Goal: Transaction & Acquisition: Purchase product/service

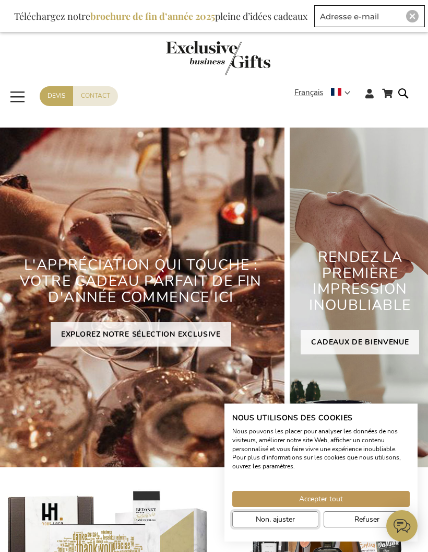
click at [290, 516] on span "Non, ajuster" at bounding box center [275, 519] width 39 height 11
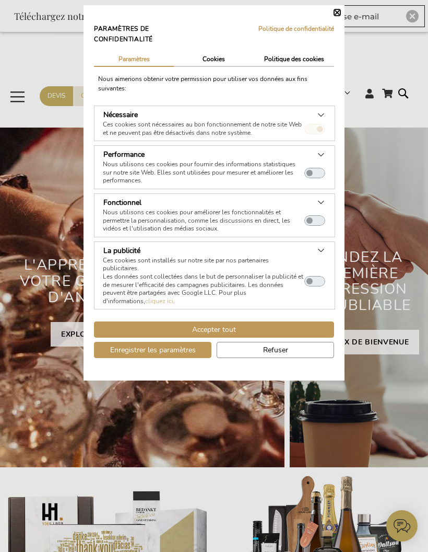
click at [338, 13] on button "Fermer" at bounding box center [337, 12] width 6 height 6
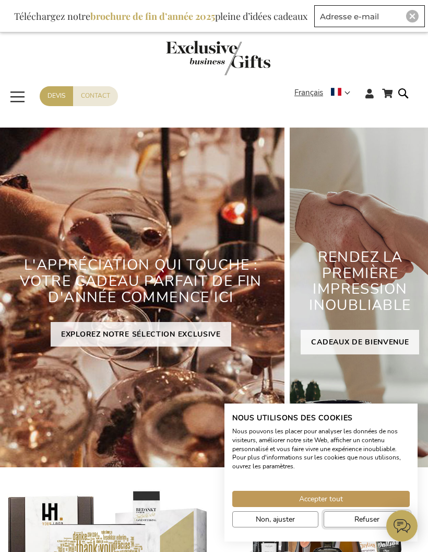
click at [354, 518] on button "Refuser" at bounding box center [367, 519] width 86 height 16
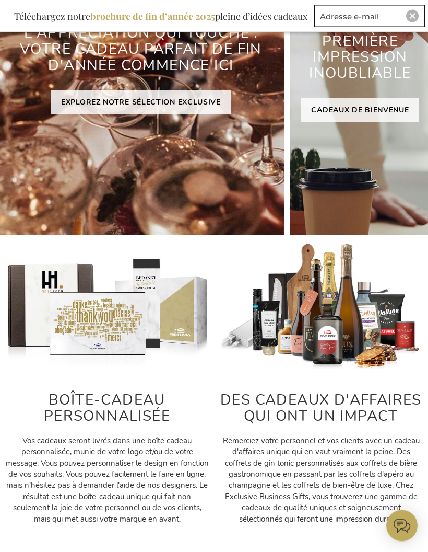
scroll to position [232, 0]
click at [88, 102] on link "EXPLOREZ NOTRE SÉLECTION EXCLUSIVE" at bounding box center [141, 102] width 181 height 25
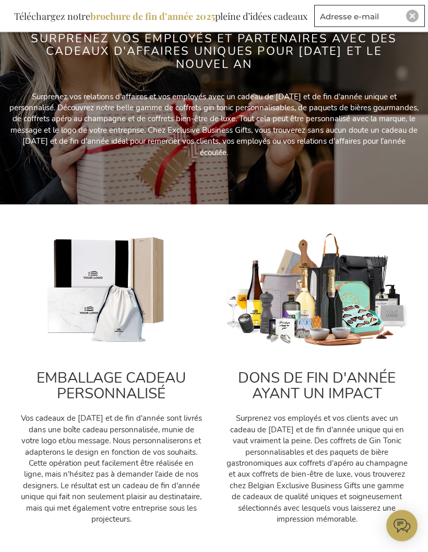
scroll to position [199, 0]
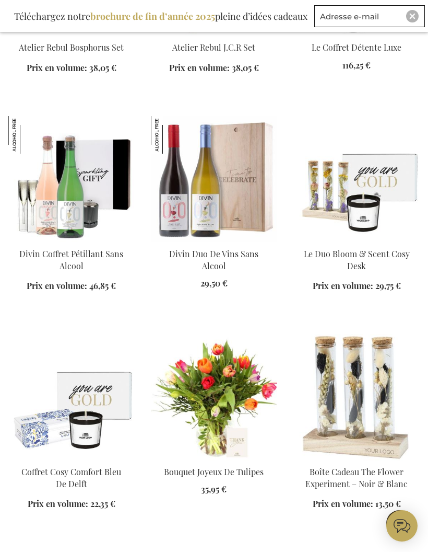
scroll to position [3867, 0]
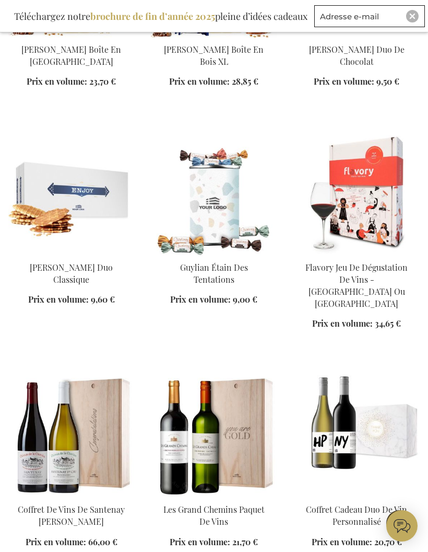
scroll to position [5538, 0]
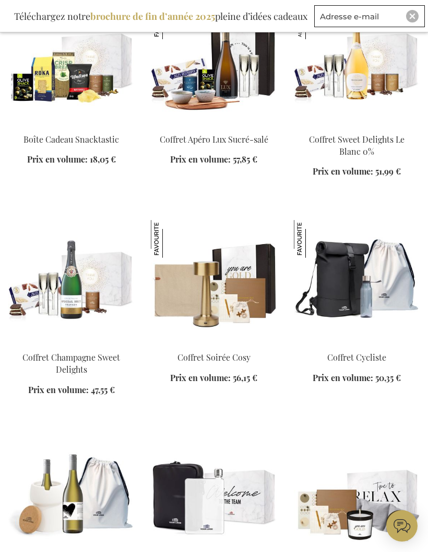
scroll to position [6538, 0]
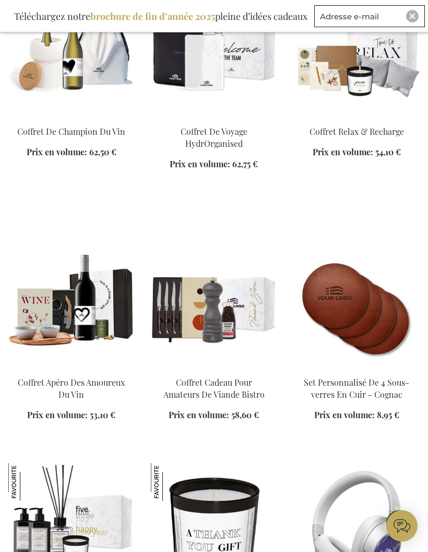
scroll to position [7024, 0]
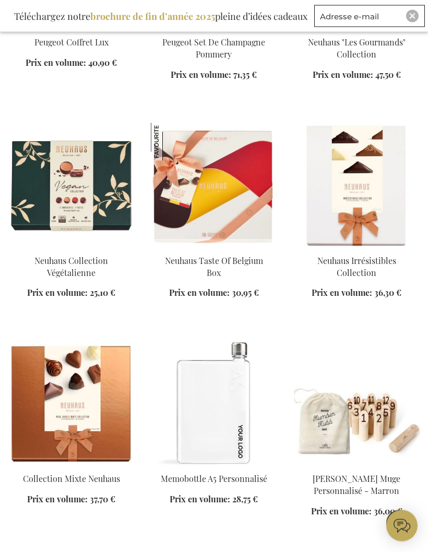
scroll to position [8458, 0]
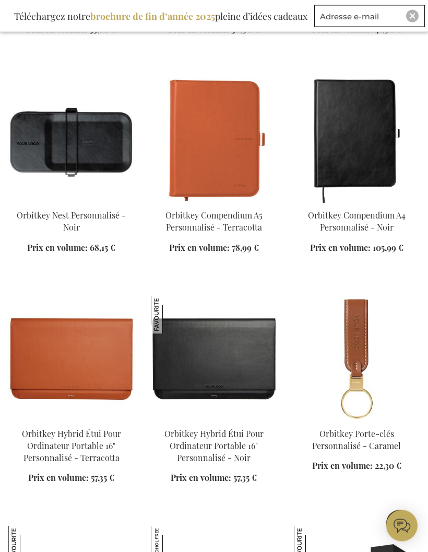
scroll to position [9201, 0]
